Goal: Book appointment/travel/reservation: Book appointment/travel/reservation

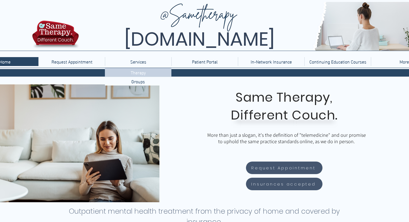
click at [140, 71] on p "Therapy" at bounding box center [138, 72] width 19 height 9
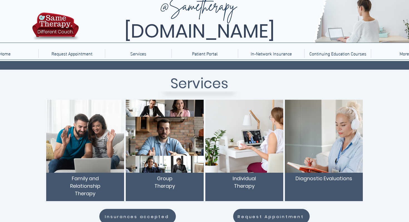
scroll to position [3, 0]
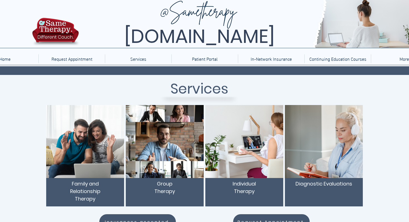
click at [261, 150] on img "main content" at bounding box center [244, 141] width 78 height 73
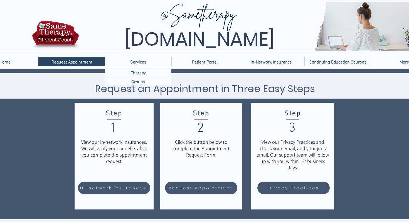
click at [150, 63] on div "Services" at bounding box center [138, 61] width 63 height 9
click at [142, 70] on p "Therapy" at bounding box center [138, 72] width 19 height 9
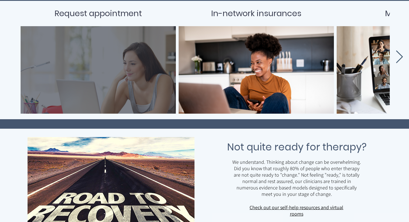
scroll to position [246, 0]
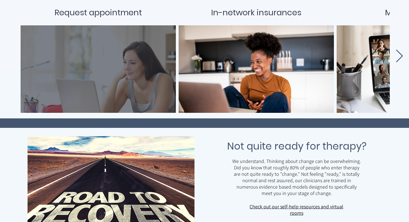
click at [99, 90] on div "main content" at bounding box center [98, 69] width 139 height 71
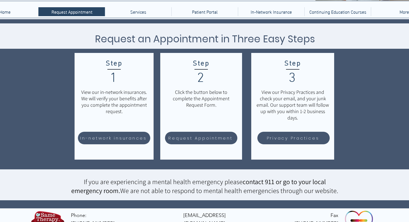
scroll to position [67, 0]
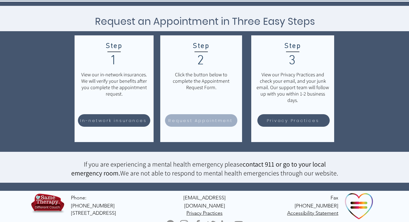
click at [203, 121] on span "Request Appointment" at bounding box center [200, 120] width 64 height 6
